Goal: Find contact information: Find contact information

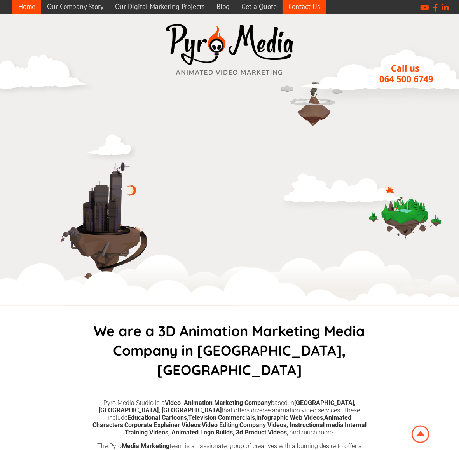
click at [325, 9] on link "Contact Us" at bounding box center [303, 6] width 43 height 15
